Goal: Obtain resource: Download file/media

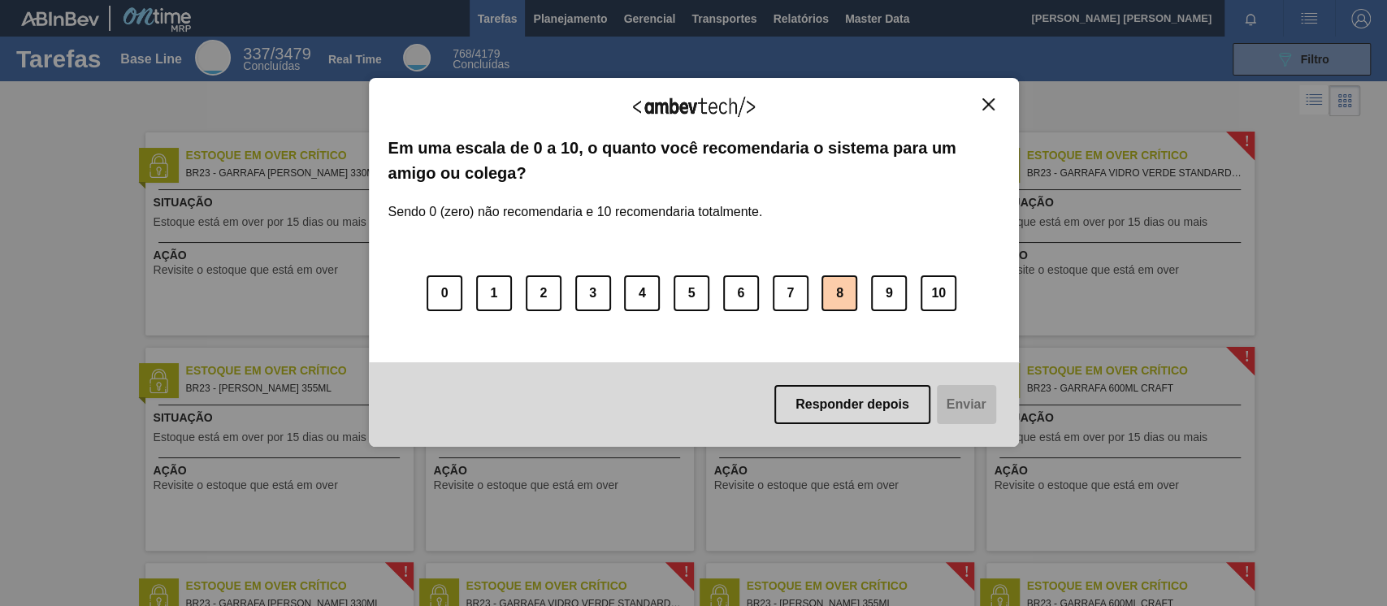
click at [854, 296] on button "8" at bounding box center [839, 293] width 36 height 36
click at [949, 396] on button "Enviar" at bounding box center [964, 404] width 63 height 39
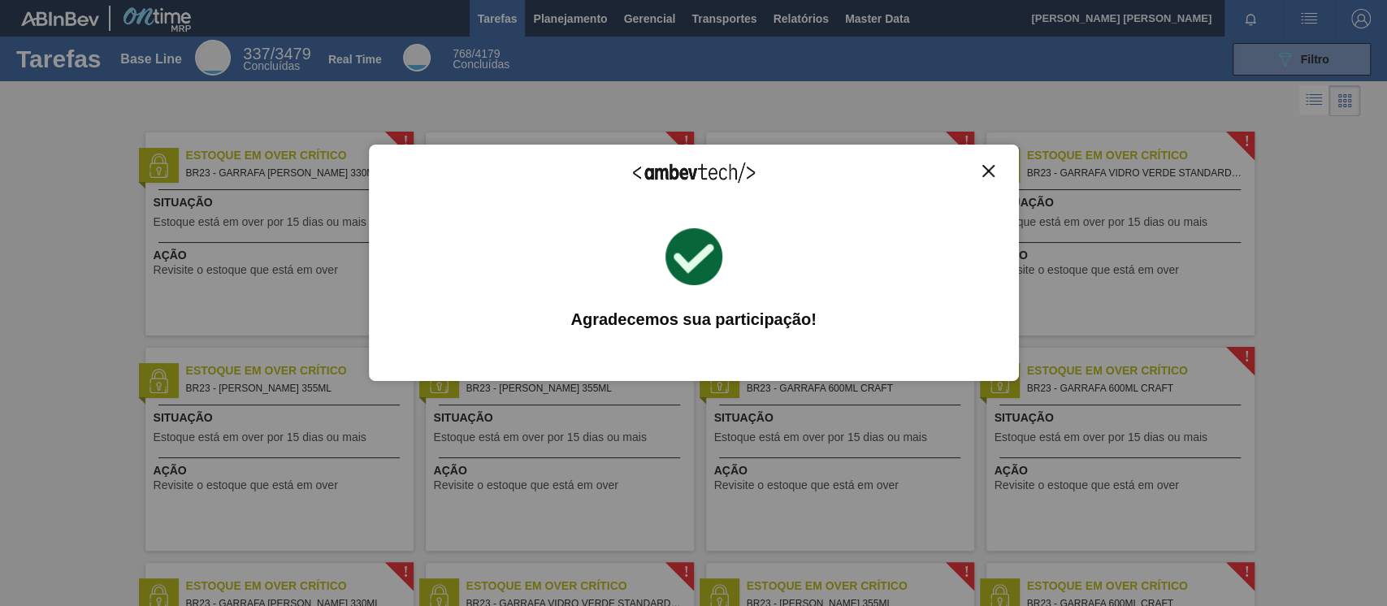
click at [983, 173] on img "Close" at bounding box center [988, 171] width 12 height 12
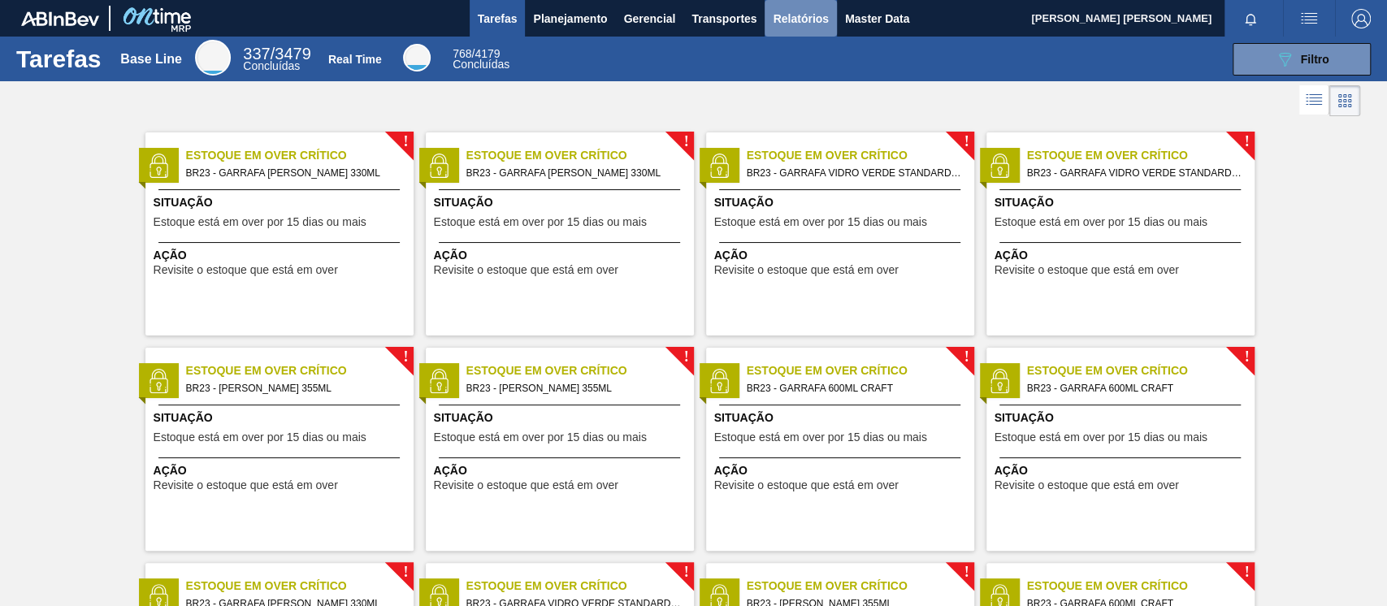
click at [792, 10] on span "Relatórios" at bounding box center [800, 18] width 55 height 19
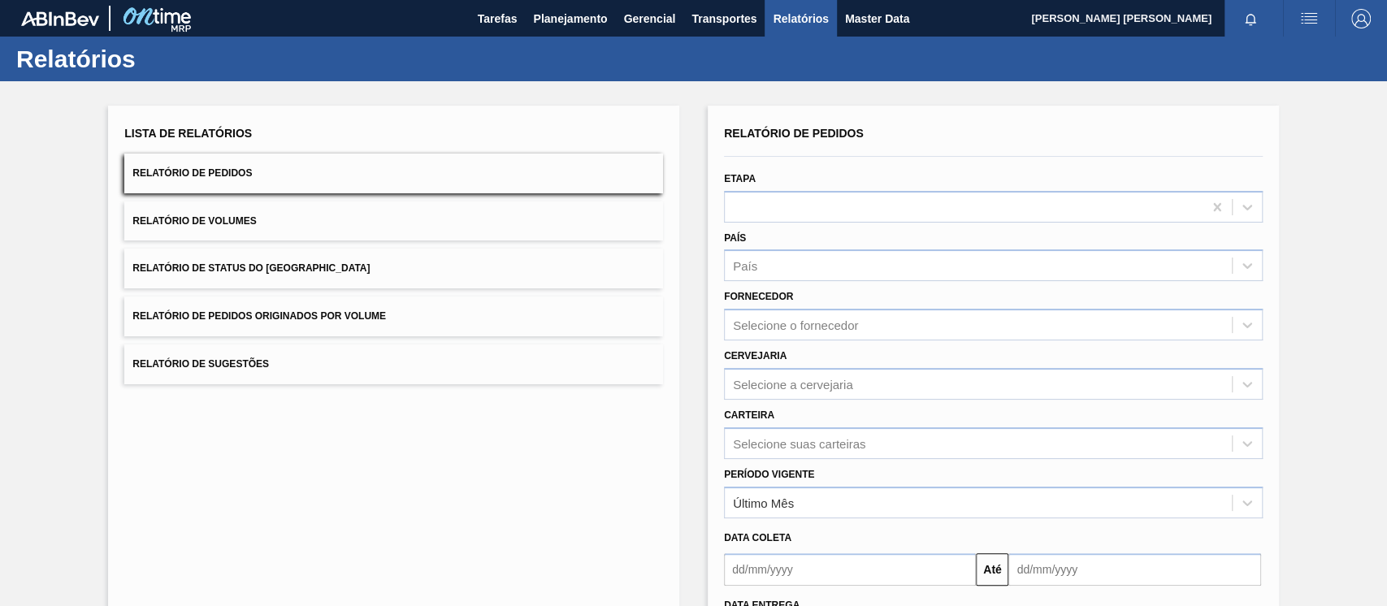
click at [222, 313] on span "Relatório de Pedidos Originados por Volume" at bounding box center [258, 315] width 253 height 11
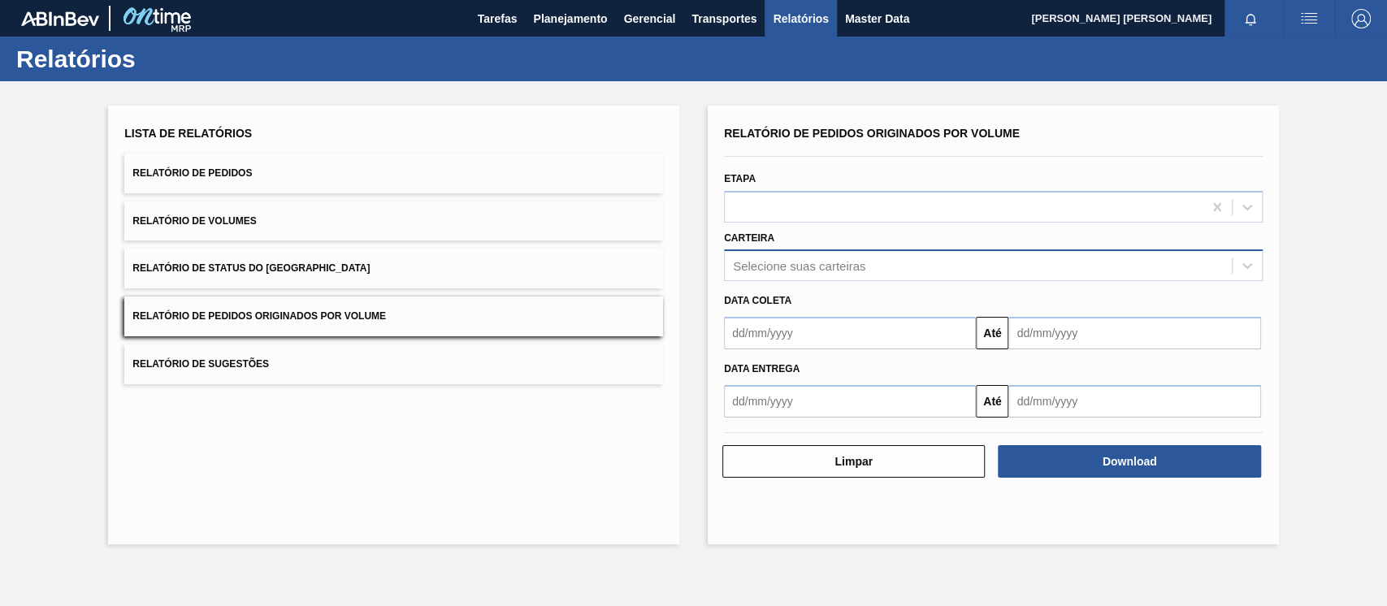
click at [910, 272] on div "Selecione suas carteiras" at bounding box center [978, 266] width 507 height 24
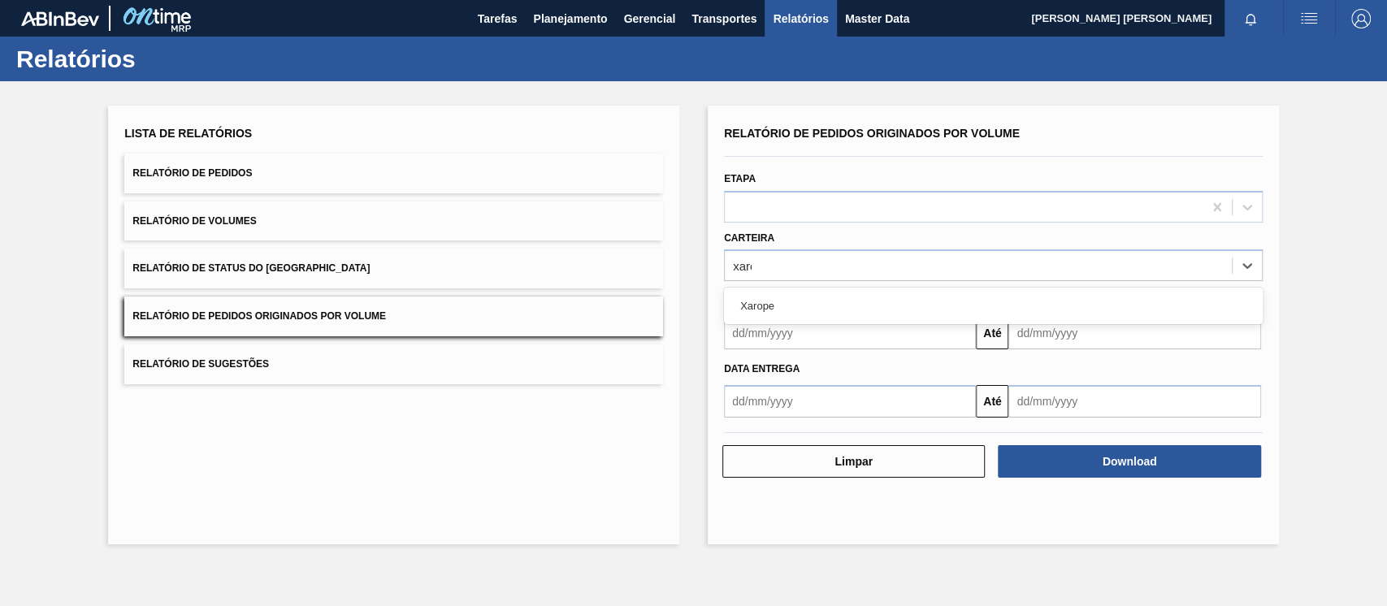
type input "xarop"
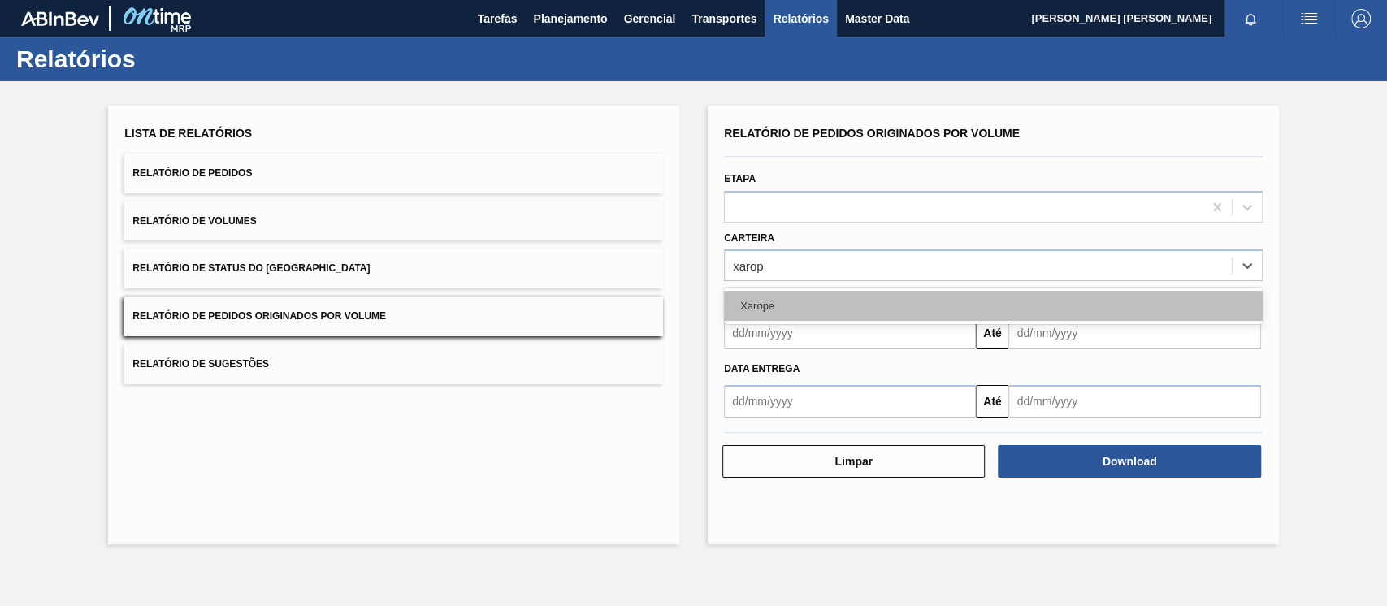
click at [822, 301] on div "Xarope" at bounding box center [993, 306] width 539 height 30
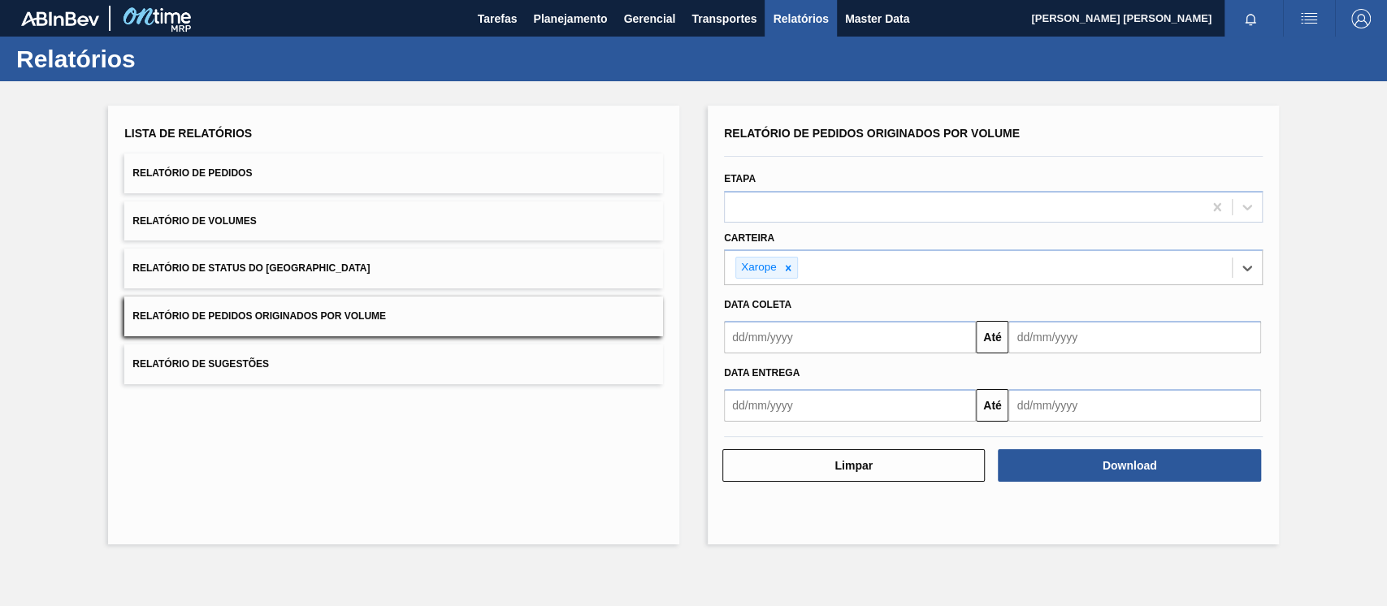
click at [846, 347] on input "text" at bounding box center [850, 337] width 252 height 32
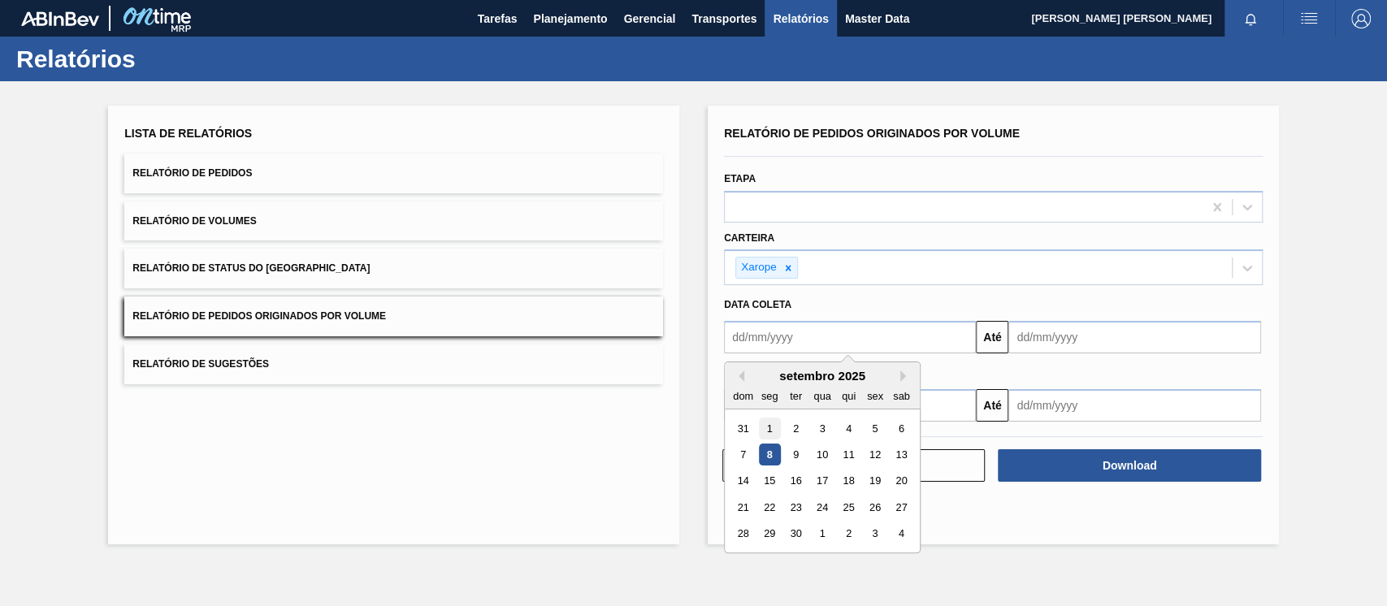
click at [760, 427] on div "1" at bounding box center [770, 429] width 22 height 22
type input "[DATE]"
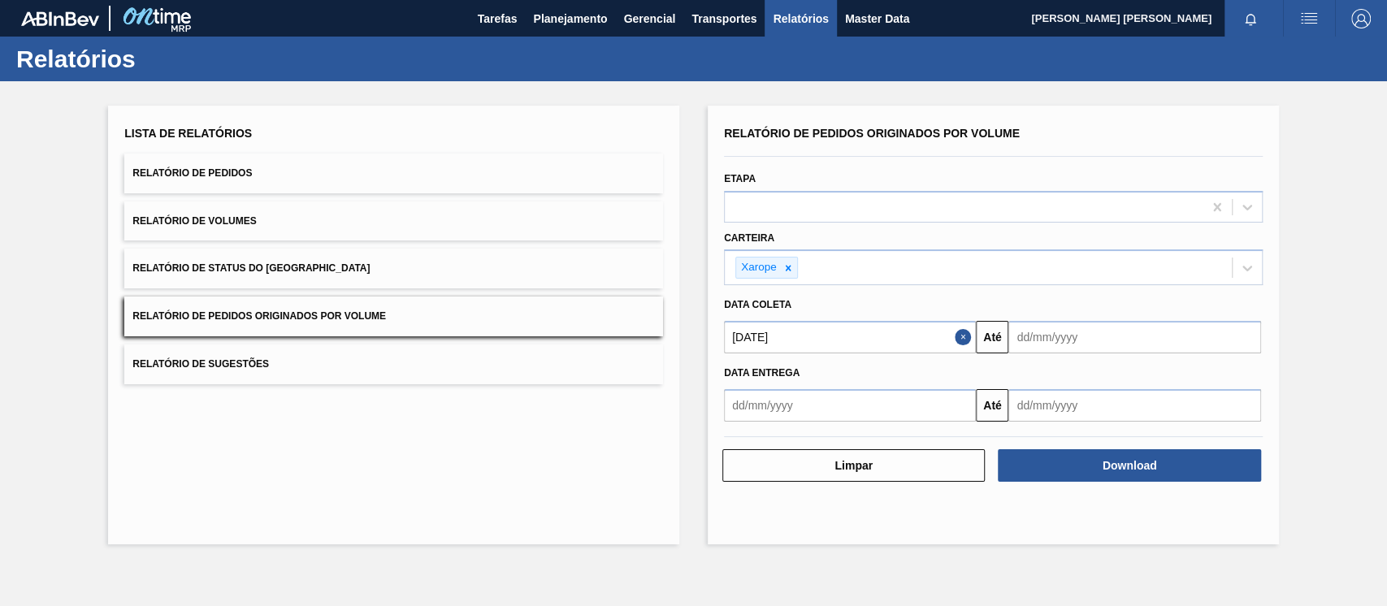
click at [1037, 344] on input "text" at bounding box center [1134, 337] width 252 height 32
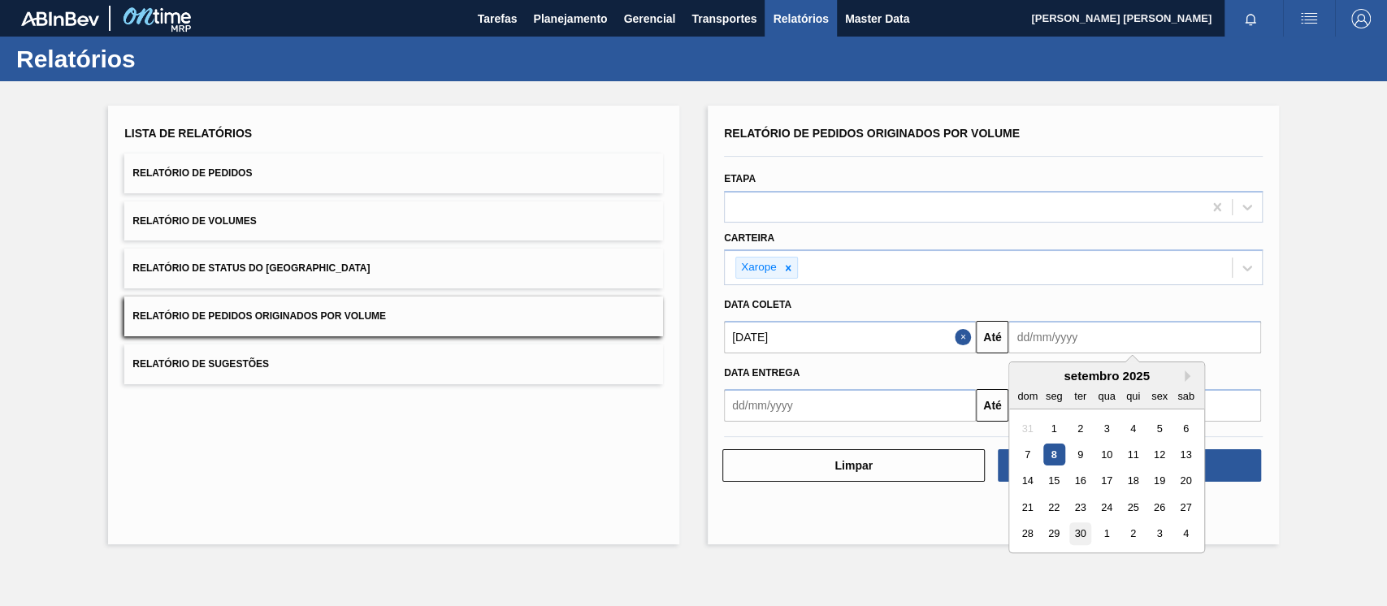
click at [1089, 526] on div "30" at bounding box center [1080, 534] width 22 height 22
type input "[DATE]"
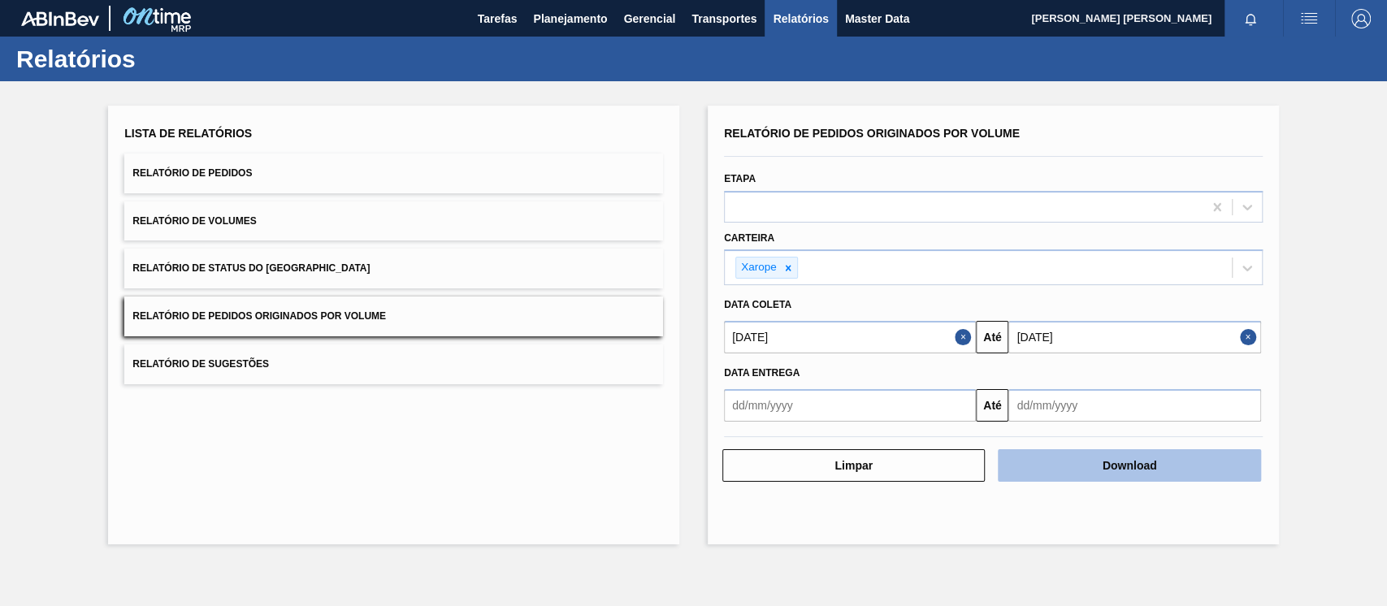
click at [1118, 454] on button "Download" at bounding box center [1129, 465] width 262 height 32
